Goal: Find specific page/section: Find specific page/section

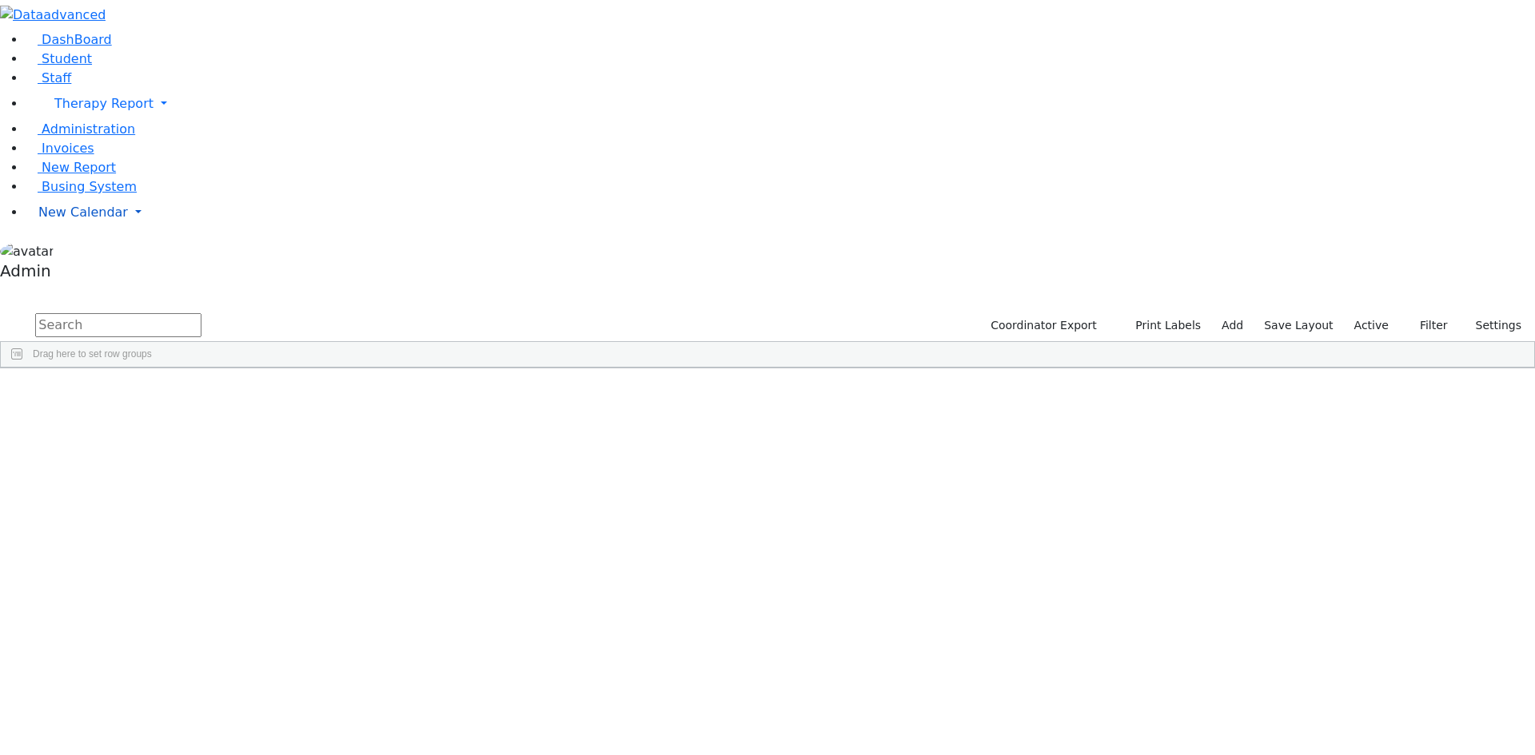
click at [71, 220] on span "New Calendar" at bounding box center [83, 212] width 90 height 15
click at [74, 252] on span "Calendar" at bounding box center [63, 244] width 58 height 15
click at [21, 287] on button "button" at bounding box center [10, 292] width 21 height 11
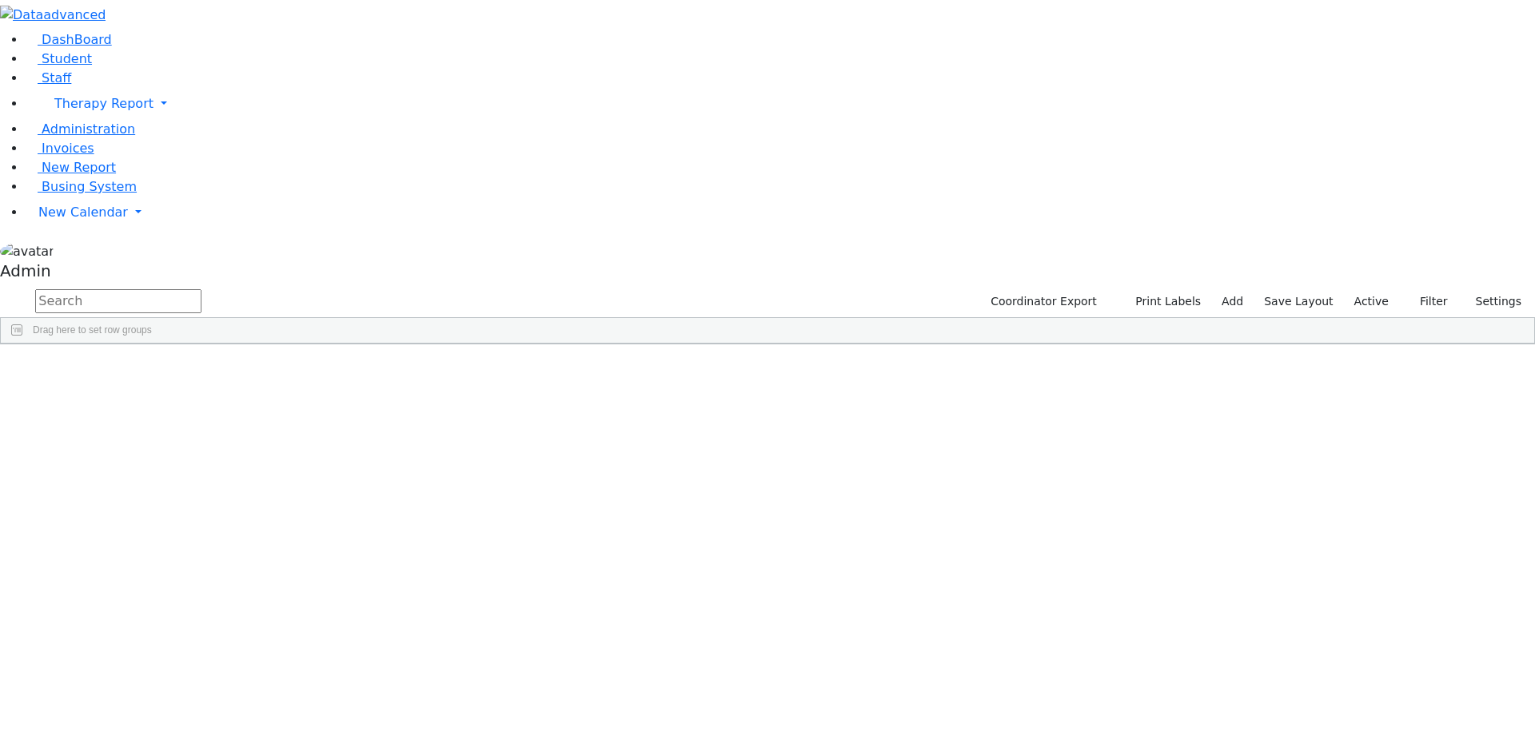
click at [0, 0] on button "button" at bounding box center [0, 0] width 0 height 0
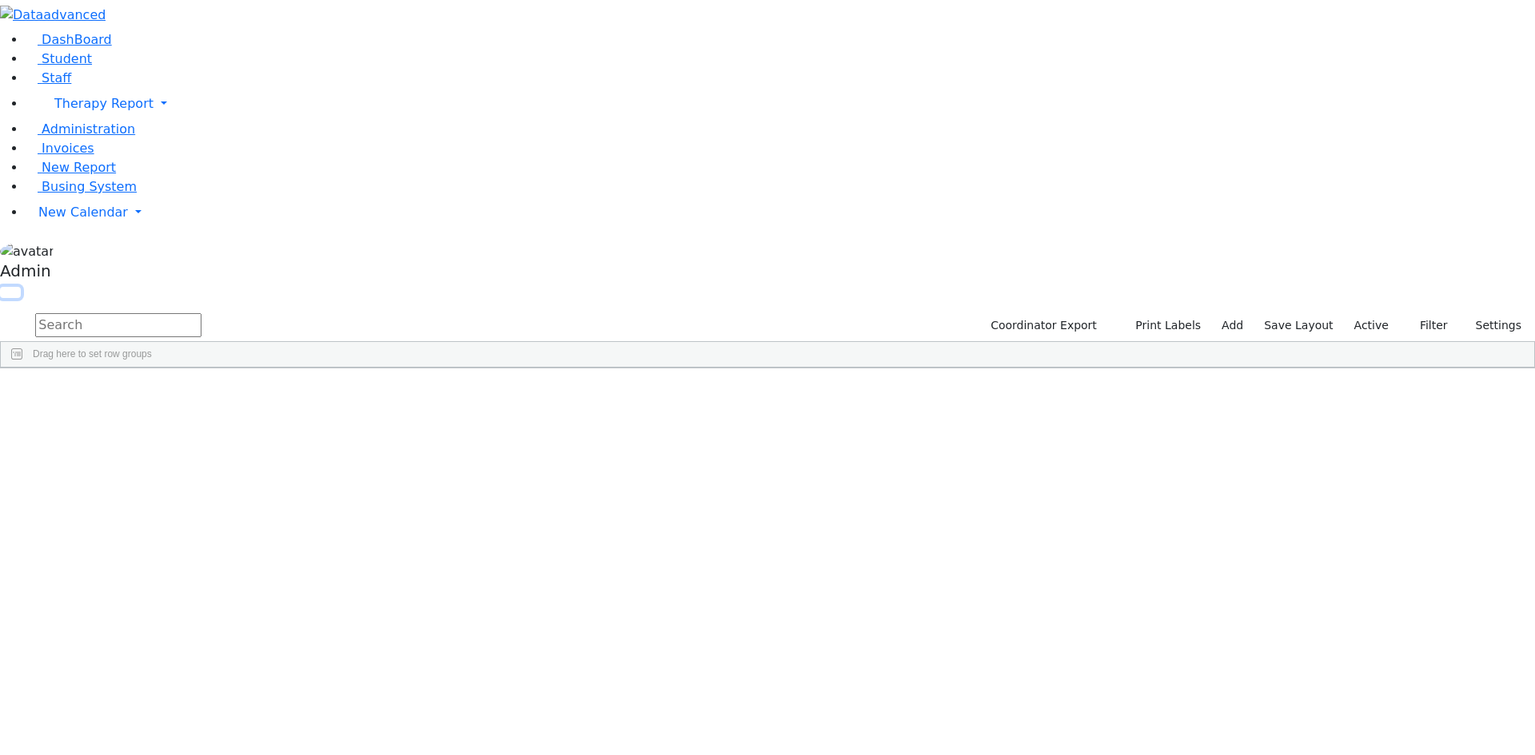
click at [21, 287] on button "button" at bounding box center [10, 292] width 21 height 11
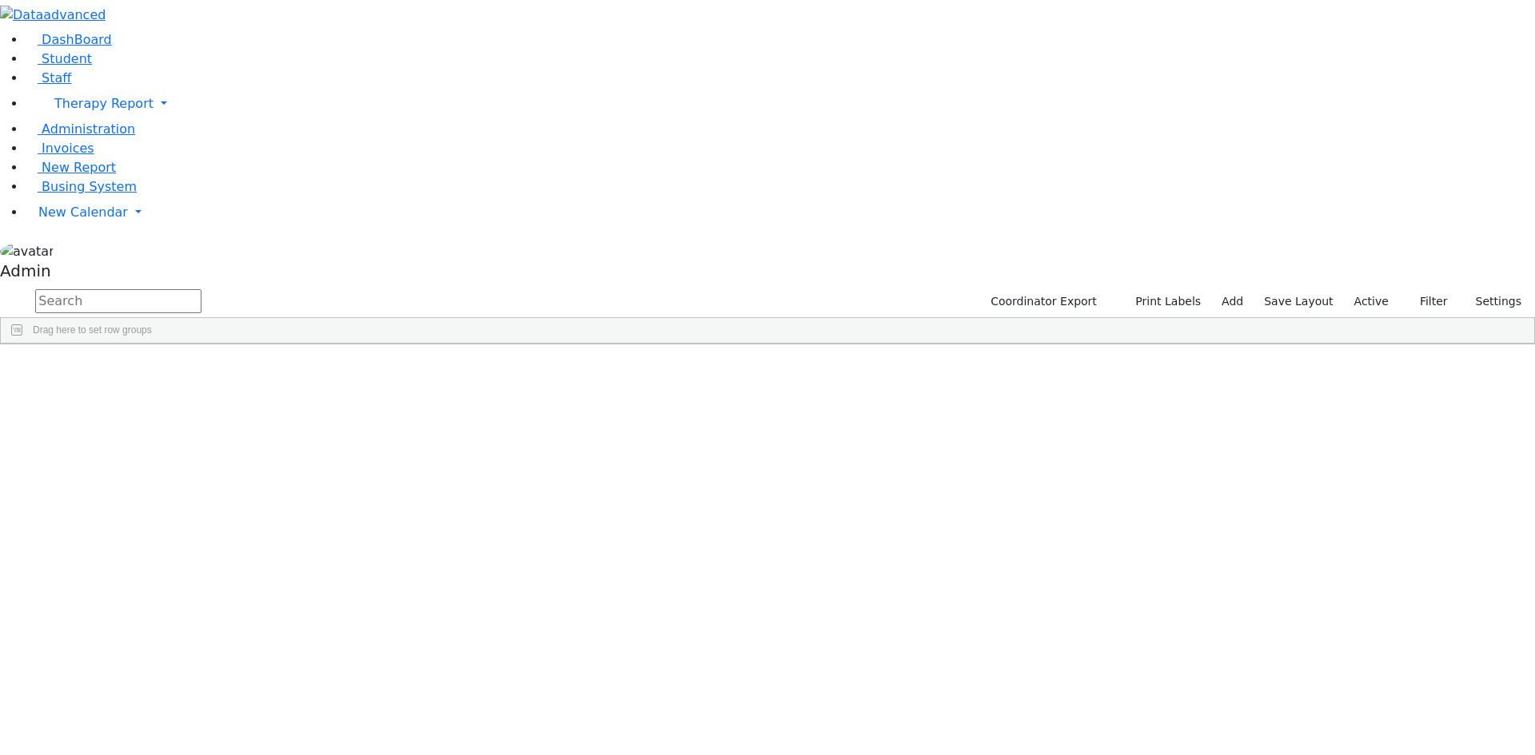
click at [0, 0] on button "button" at bounding box center [0, 0] width 0 height 0
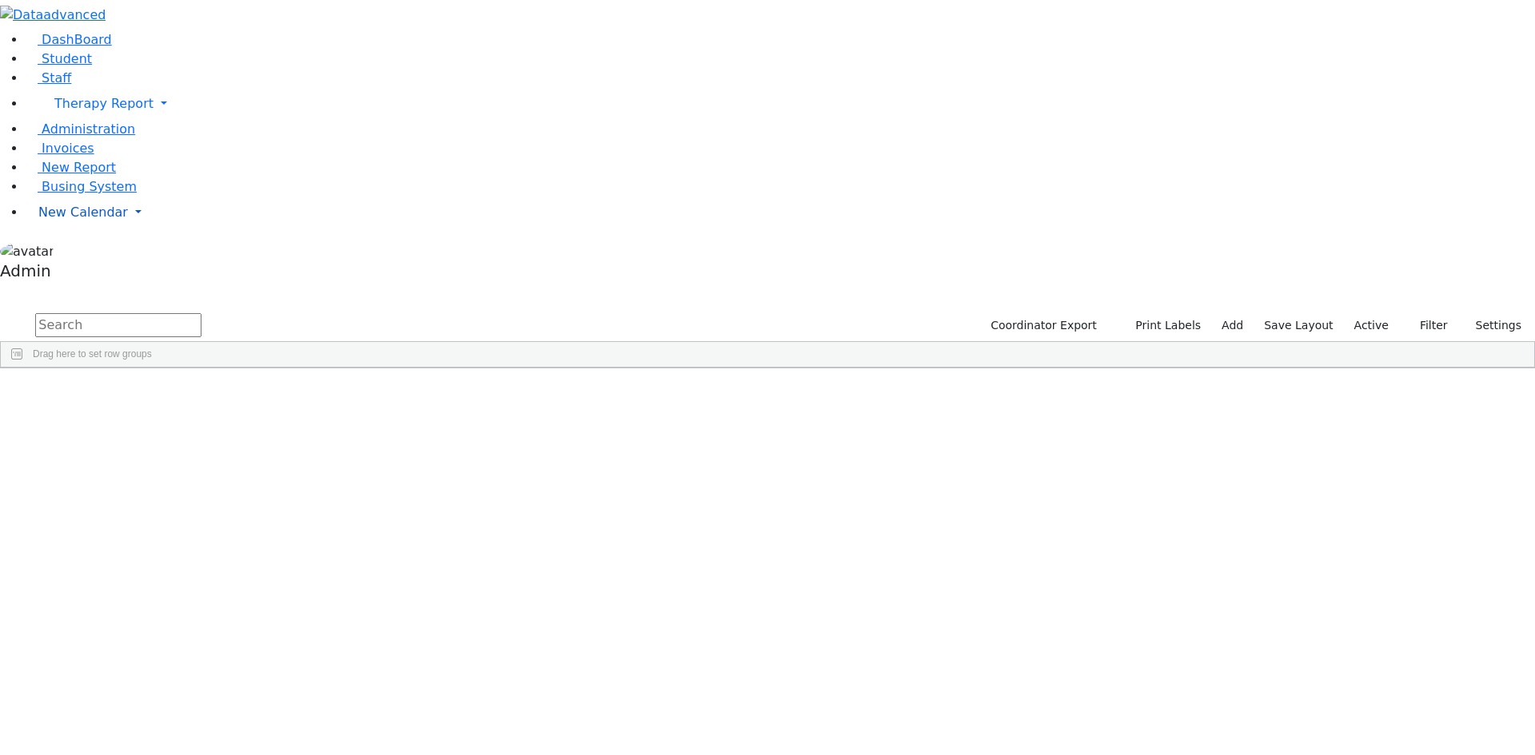
click at [97, 220] on span "New Calendar" at bounding box center [83, 212] width 90 height 15
click at [97, 271] on span "Teacher Report" at bounding box center [86, 263] width 96 height 15
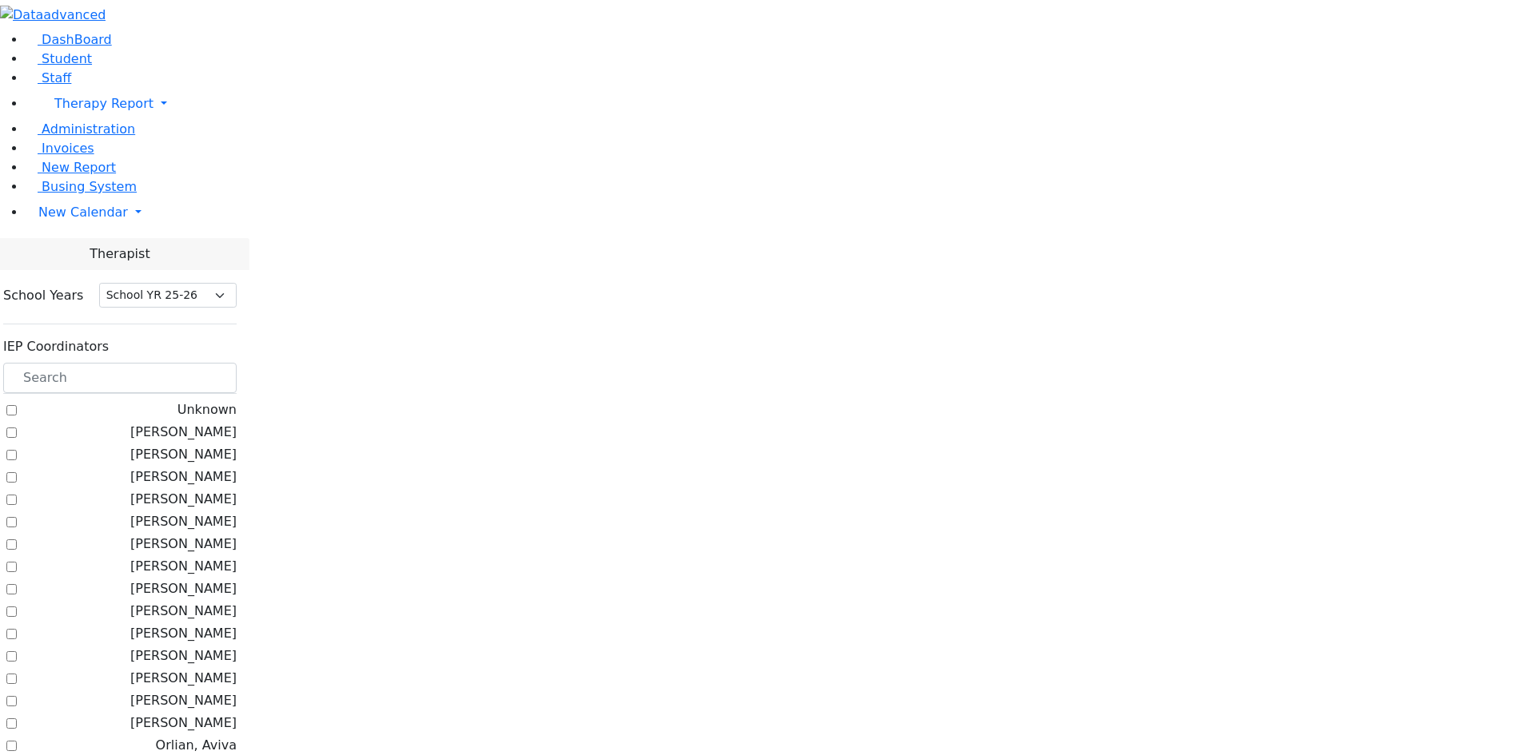
select select "212"
click at [63, 66] on span "Student" at bounding box center [67, 58] width 50 height 15
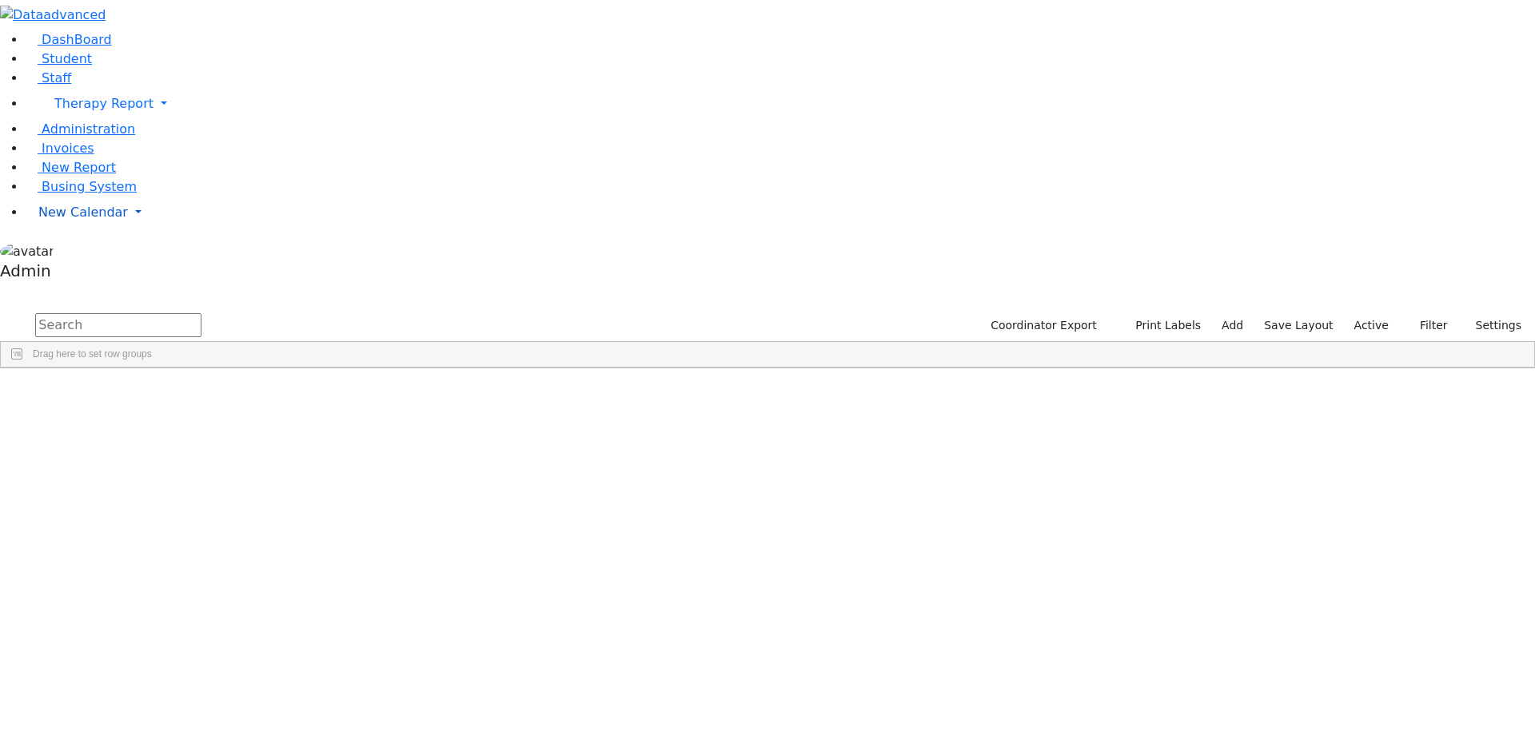
click at [72, 220] on span "New Calendar" at bounding box center [83, 212] width 90 height 15
click at [84, 271] on span "Teacher Report" at bounding box center [86, 263] width 96 height 15
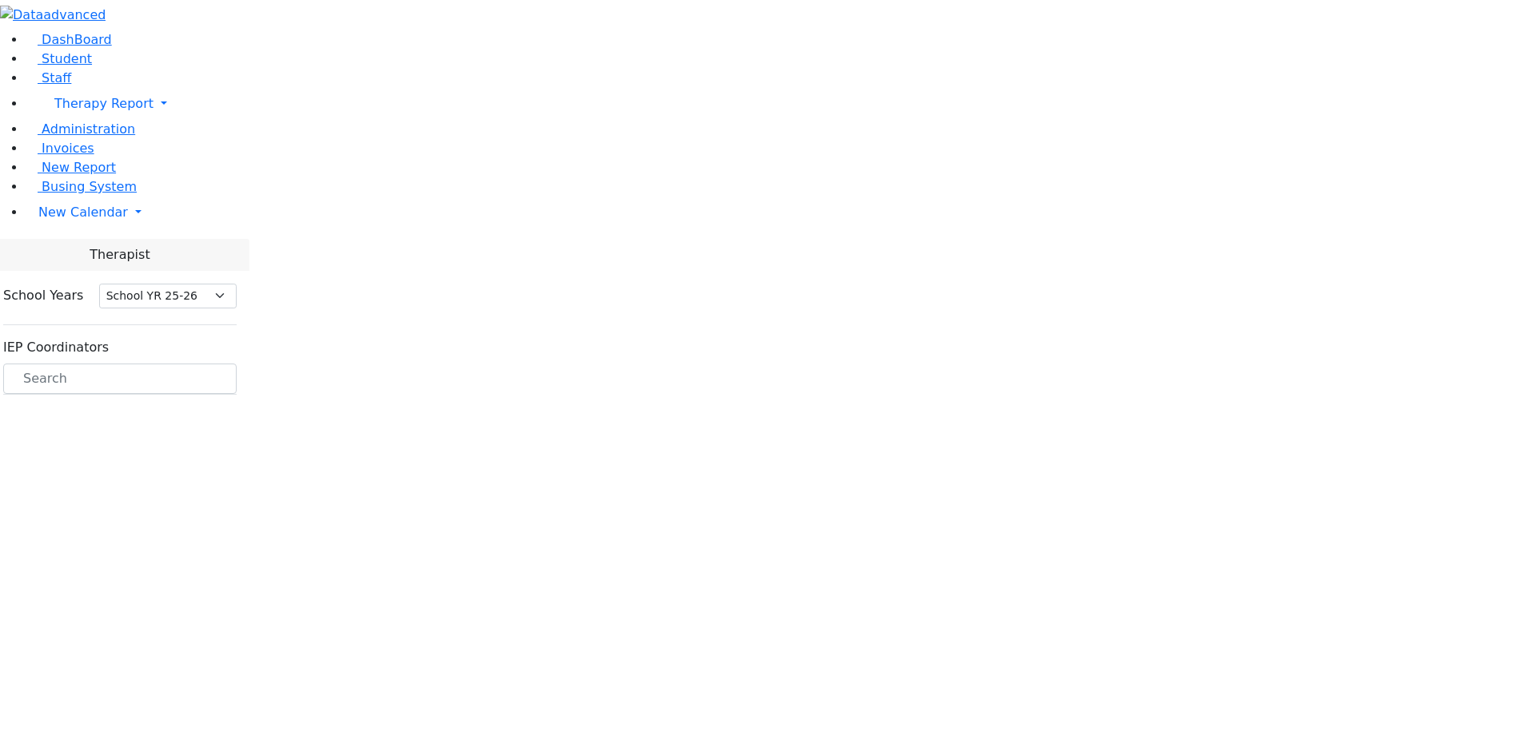
select select "212"
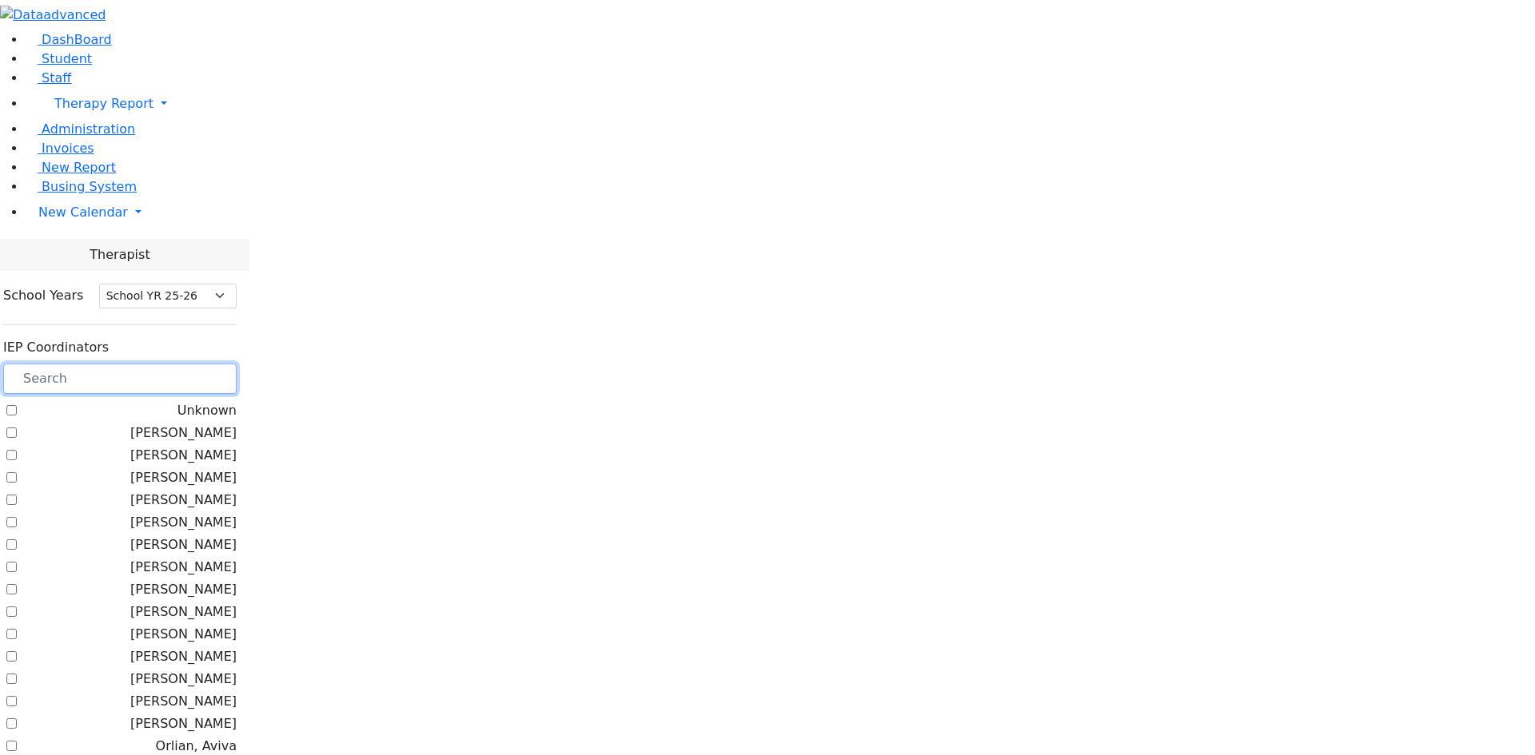
click at [237, 364] on input "text" at bounding box center [119, 379] width 233 height 30
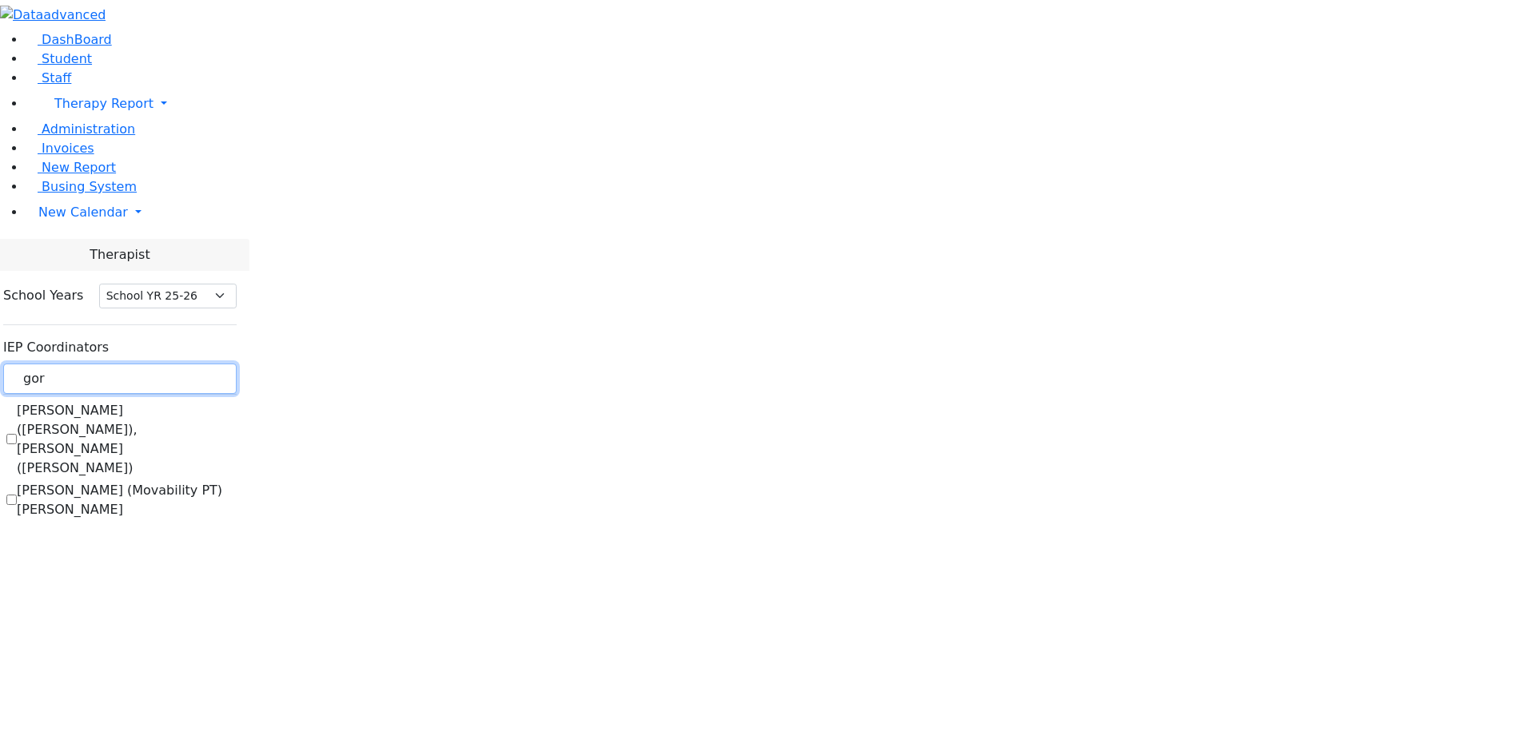
type input "gor"
click at [237, 401] on label "[PERSON_NAME] ([PERSON_NAME]), [PERSON_NAME] ([PERSON_NAME])" at bounding box center [127, 439] width 220 height 77
click at [17, 434] on input "[PERSON_NAME] ([PERSON_NAME]), [PERSON_NAME] ([PERSON_NAME])" at bounding box center [11, 439] width 10 height 10
checkbox input "true"
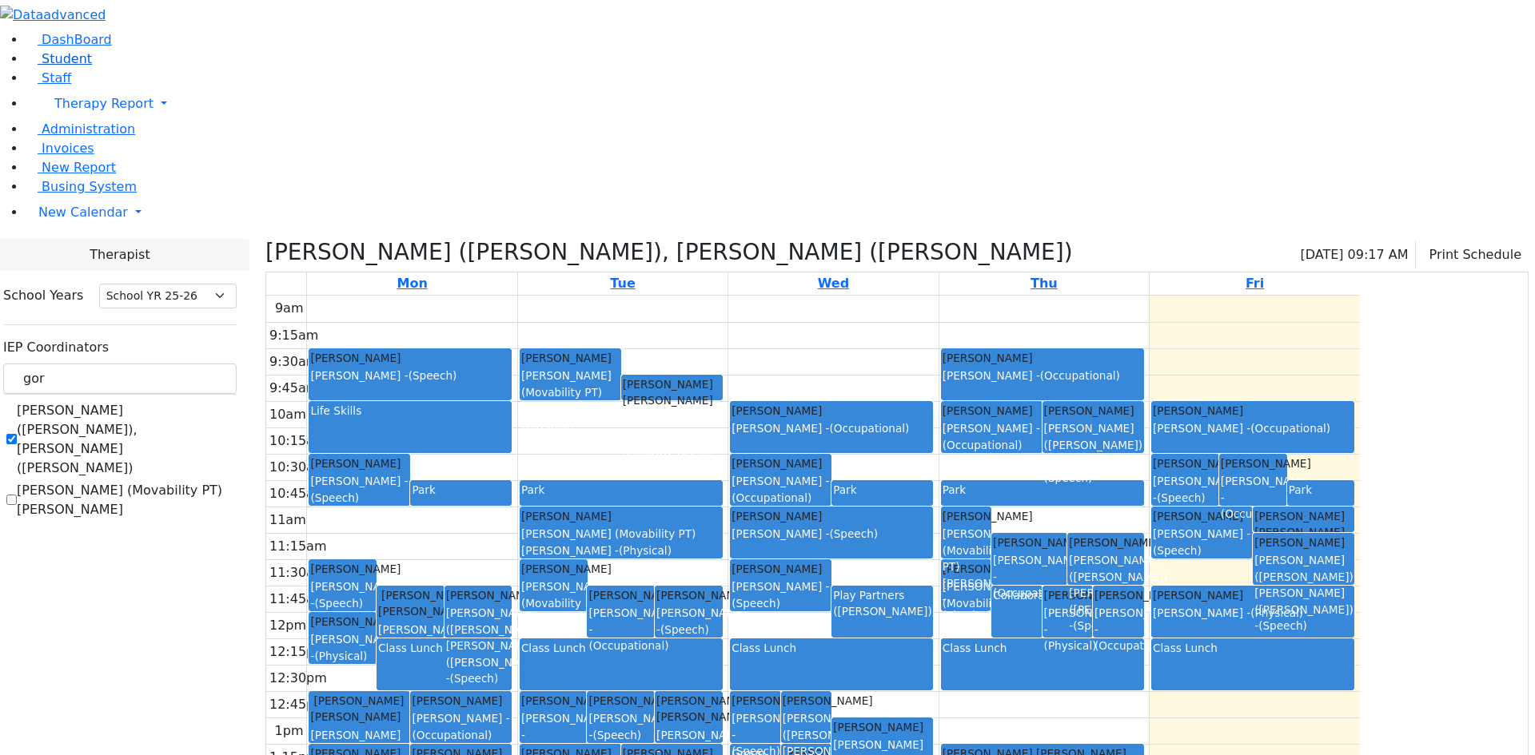
click at [49, 66] on span "Student" at bounding box center [67, 58] width 50 height 15
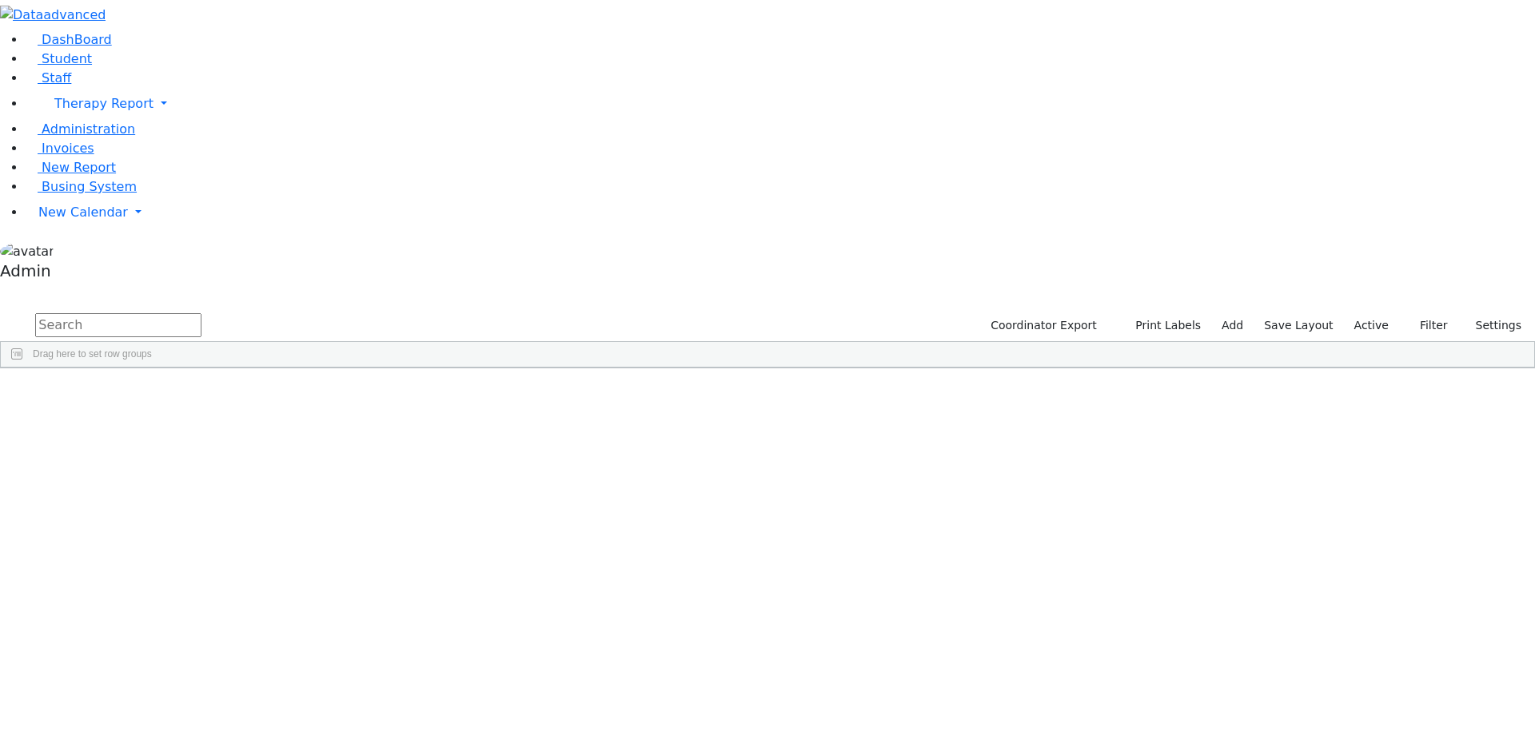
click at [201, 313] on input "text" at bounding box center [118, 325] width 166 height 24
type input "mas"
click at [263, 439] on div "[PERSON_NAME]" at bounding box center [197, 450] width 131 height 22
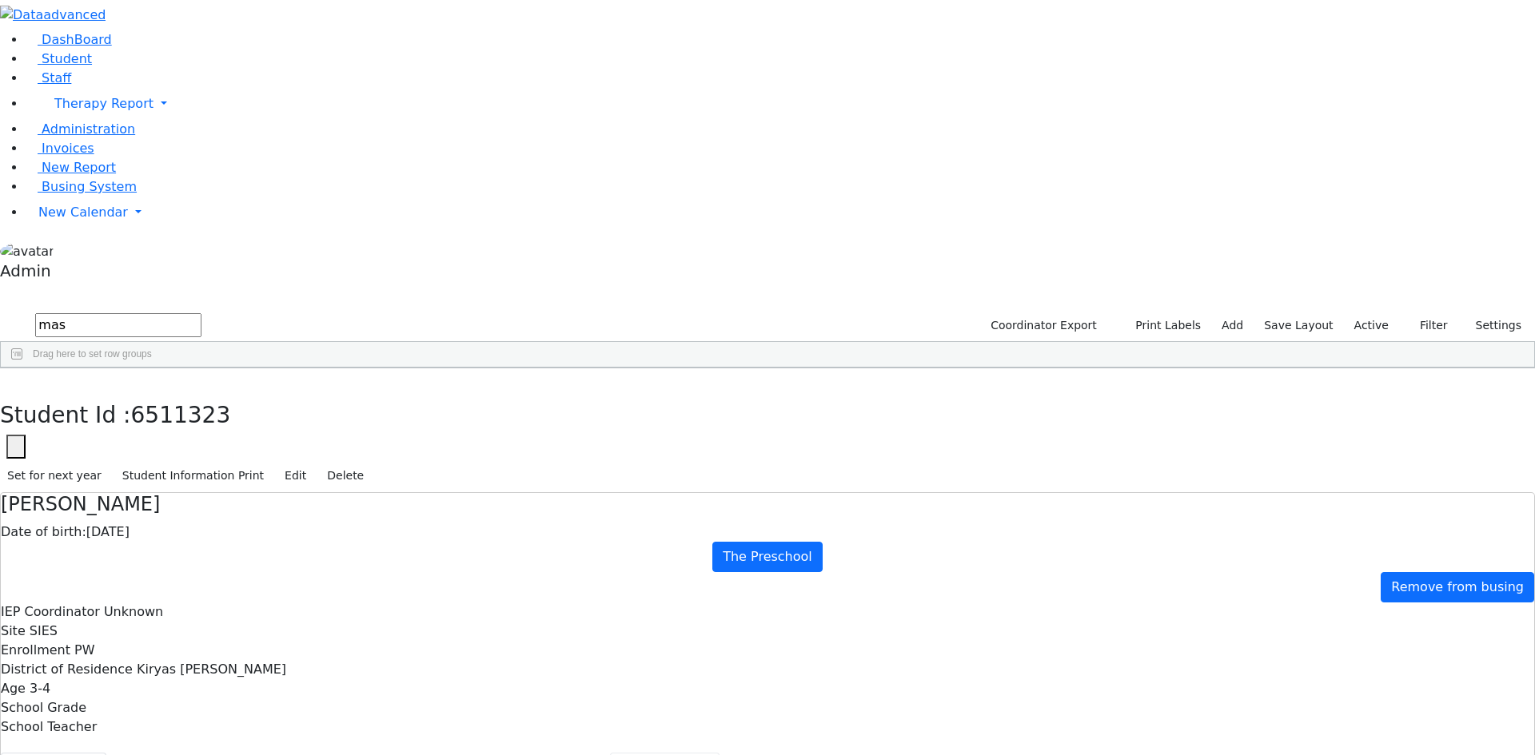
click at [610, 753] on button "Prescriptions" at bounding box center [665, 770] width 110 height 34
click at [376, 753] on button "Scheduling" at bounding box center [425, 770] width 98 height 34
